Goal: Task Accomplishment & Management: Manage account settings

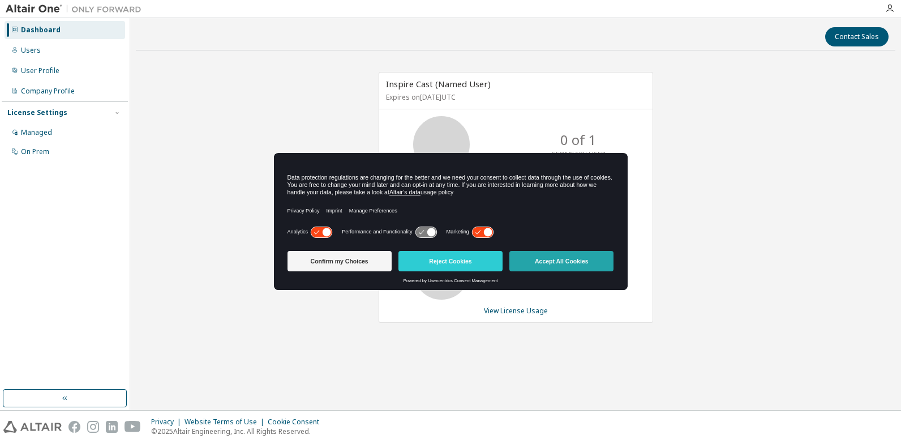
click at [589, 258] on button "Accept All Cookies" at bounding box center [561, 261] width 104 height 20
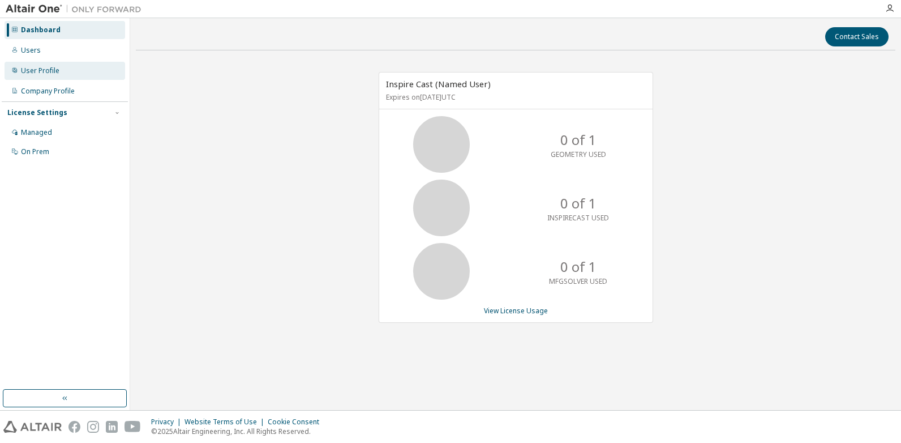
click at [47, 75] on div "User Profile" at bounding box center [65, 71] width 121 height 18
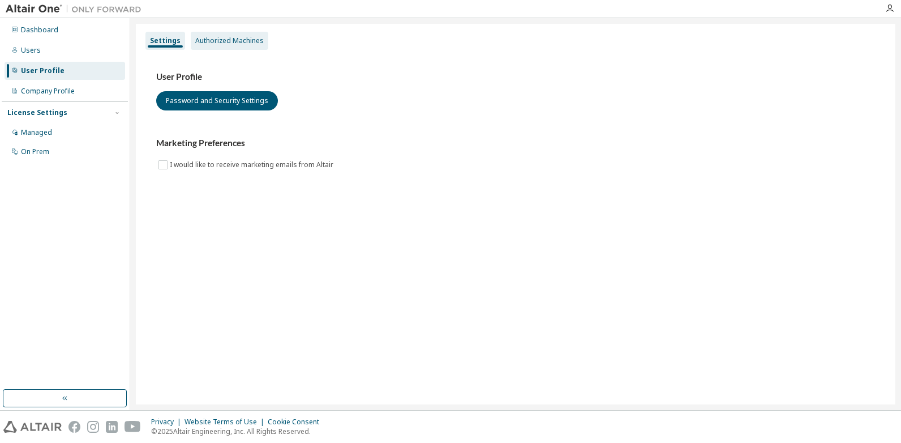
click at [218, 45] on div "Authorized Machines" at bounding box center [229, 40] width 68 height 9
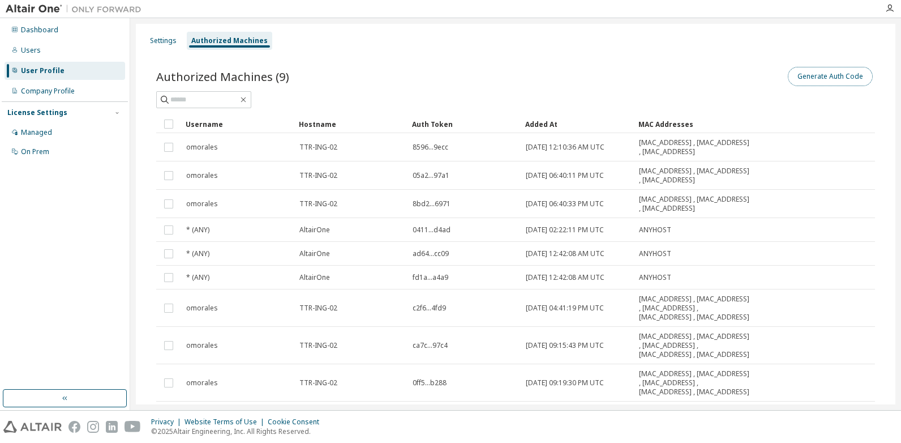
click at [829, 79] on button "Generate Auth Code" at bounding box center [830, 76] width 85 height 19
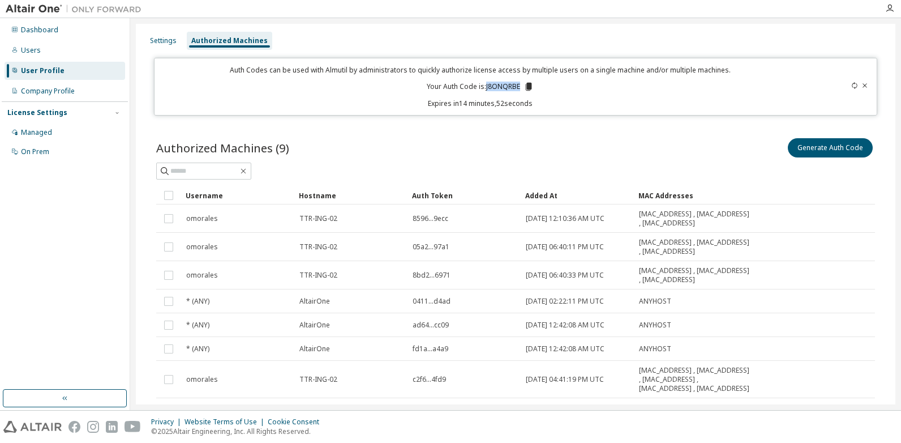
drag, startPoint x: 517, startPoint y: 85, endPoint x: 483, endPoint y: 84, distance: 34.0
click at [483, 84] on p "Your Auth Code is: J8ONQRBE" at bounding box center [480, 87] width 107 height 10
click at [529, 86] on icon at bounding box center [528, 87] width 6 height 8
click at [525, 87] on p "Your Auth Code is: J8ONQRBE" at bounding box center [480, 87] width 107 height 10
click at [40, 31] on div "Dashboard" at bounding box center [39, 29] width 37 height 9
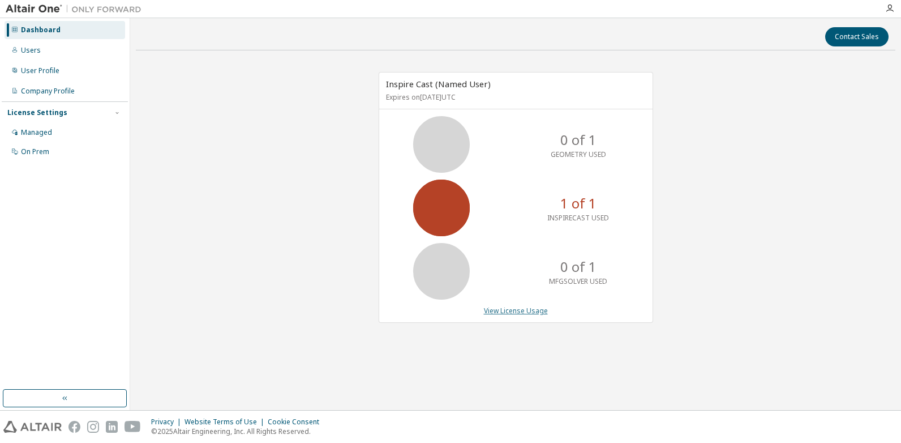
click at [506, 306] on link "View License Usage" at bounding box center [516, 311] width 64 height 10
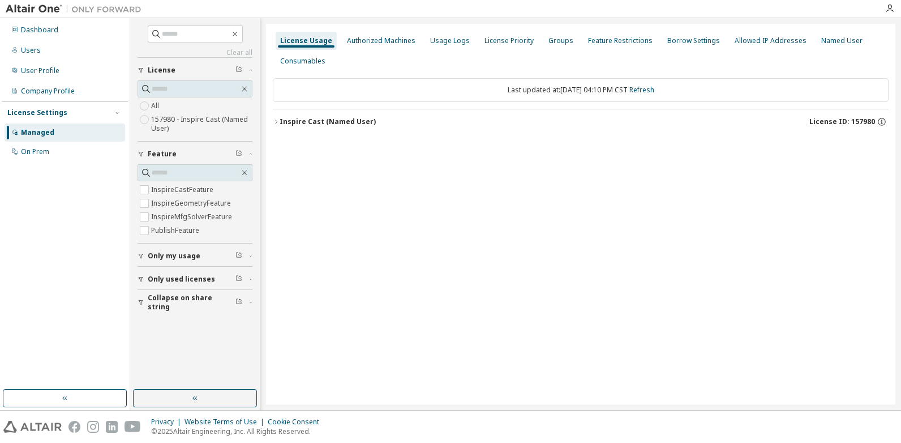
click at [305, 124] on div "Inspire Cast (Named User)" at bounding box center [328, 121] width 96 height 9
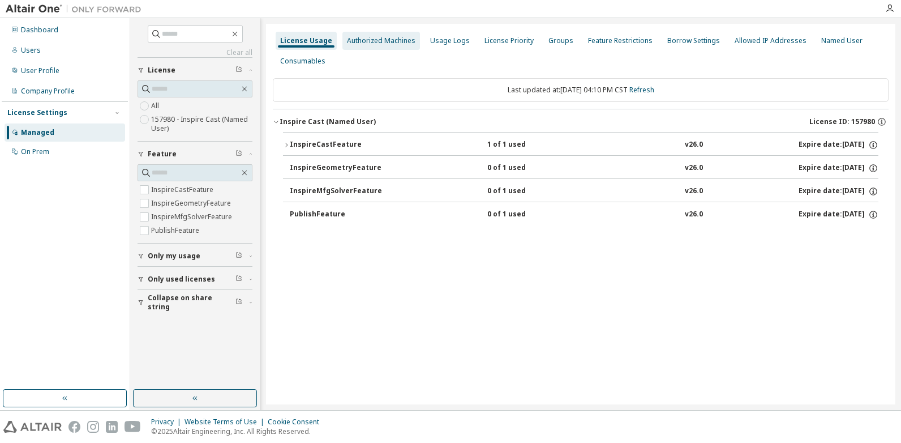
click at [382, 38] on div "Authorized Machines" at bounding box center [381, 40] width 68 height 9
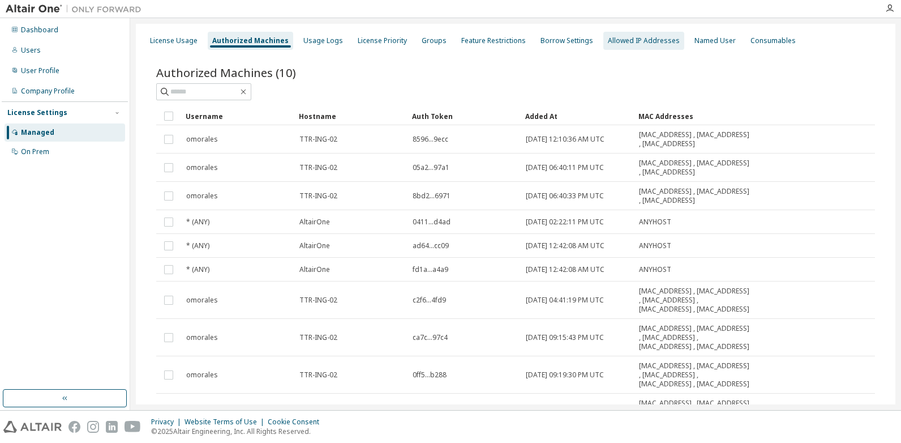
click at [622, 39] on div "Allowed IP Addresses" at bounding box center [644, 40] width 72 height 9
